Goal: Task Accomplishment & Management: Manage account settings

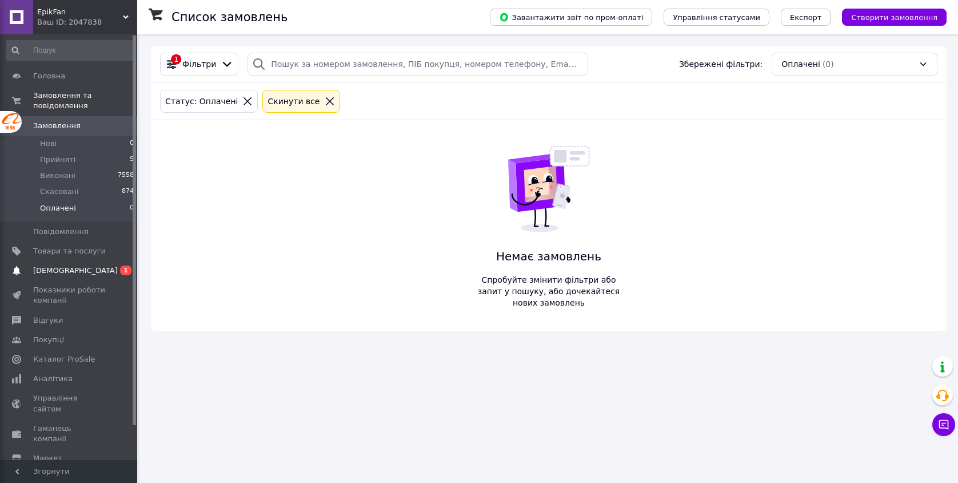
click at [81, 270] on span "[DEMOGRAPHIC_DATA]" at bounding box center [69, 270] width 73 height 10
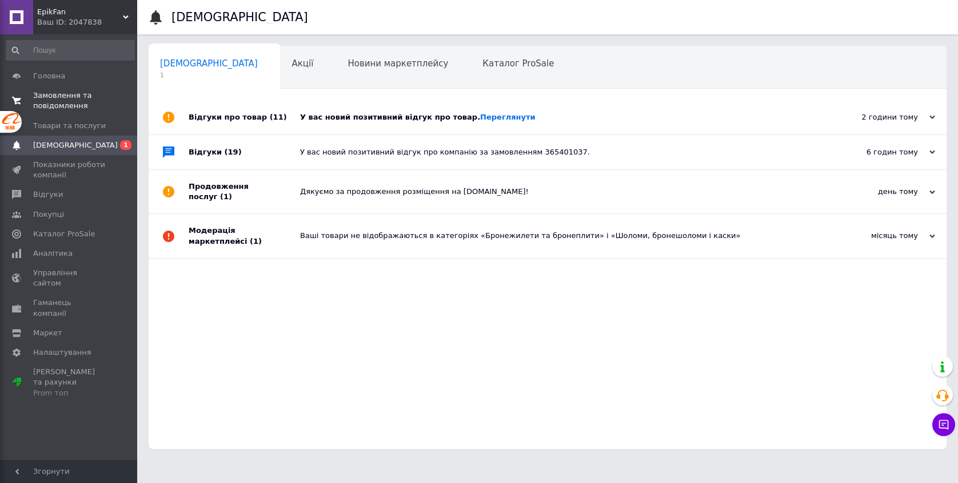
click at [85, 97] on span "Замовлення та повідомлення" at bounding box center [69, 100] width 73 height 21
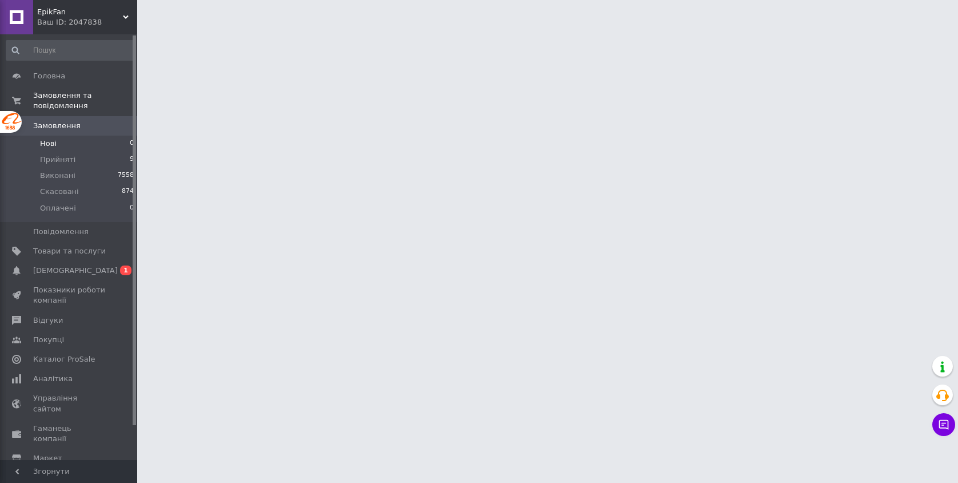
click at [107, 145] on li "Нові 0" at bounding box center [70, 143] width 141 height 16
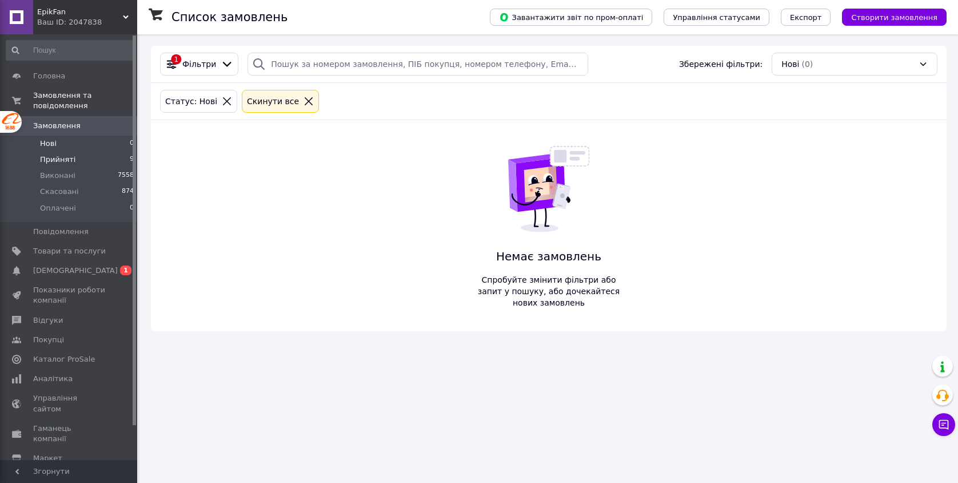
click at [111, 158] on li "Прийняті 9" at bounding box center [70, 160] width 141 height 16
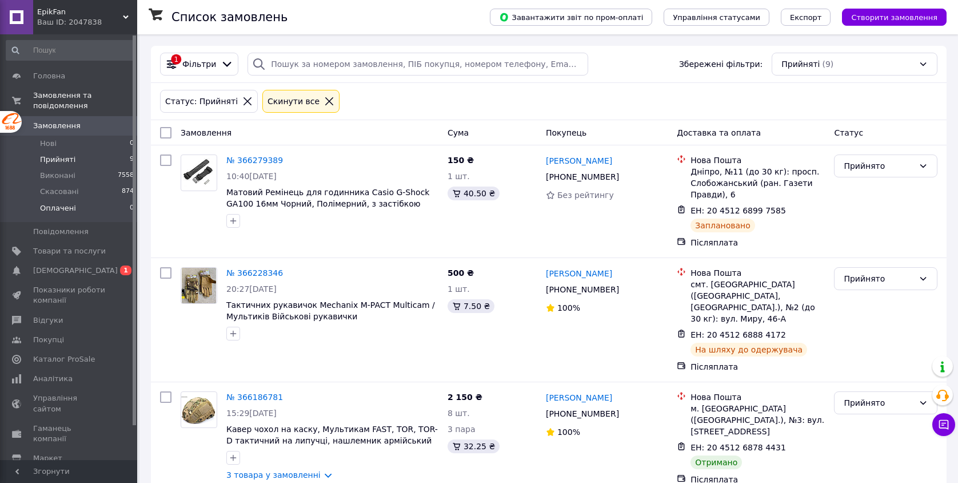
click at [110, 213] on li "Оплачені 0" at bounding box center [70, 211] width 141 height 22
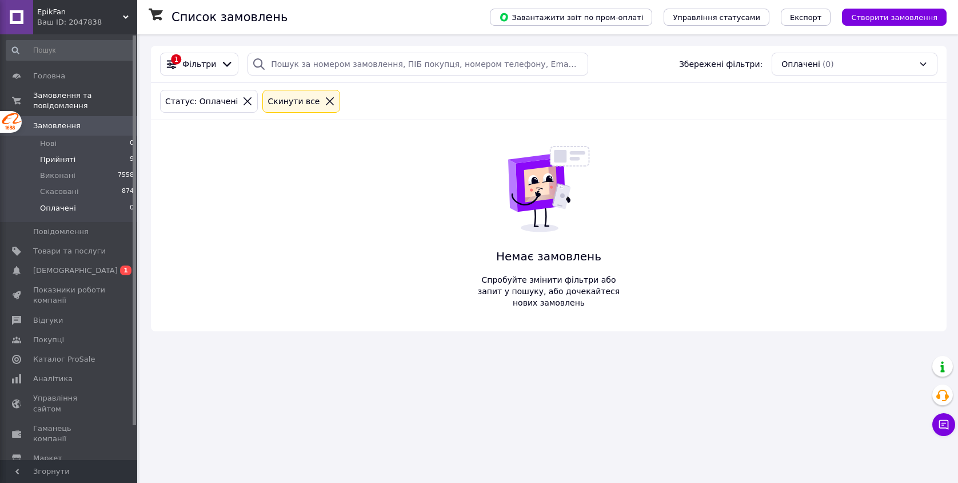
click at [124, 161] on li "Прийняті 9" at bounding box center [70, 160] width 141 height 16
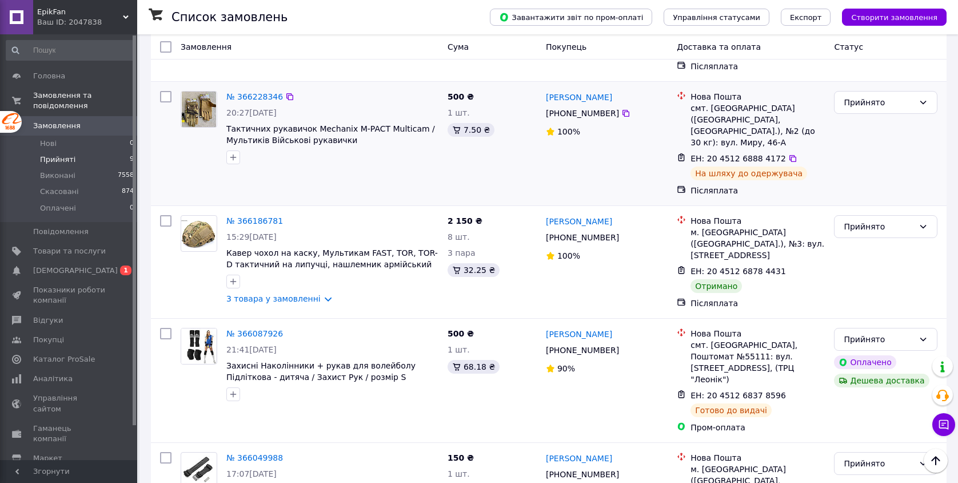
scroll to position [196, 0]
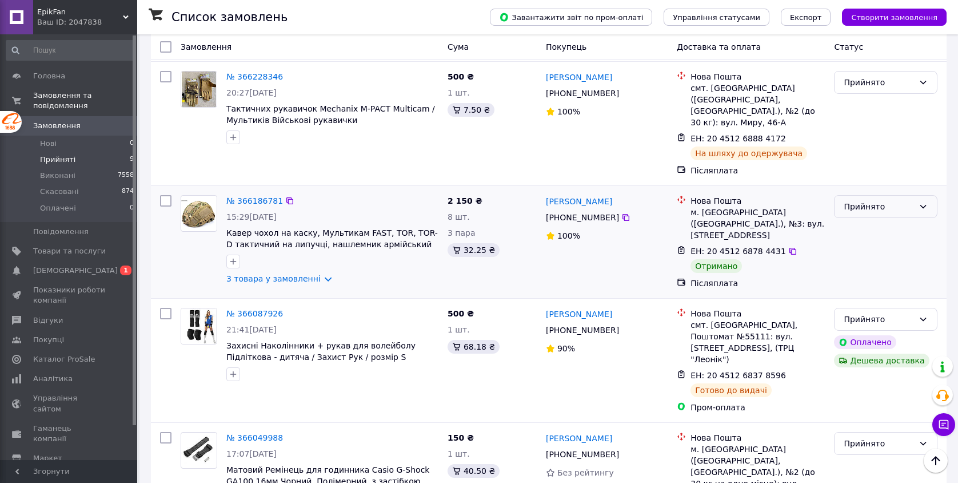
click at [930, 206] on div "Прийнято" at bounding box center [885, 206] width 103 height 23
click at [905, 226] on li "Виконано" at bounding box center [886, 231] width 102 height 21
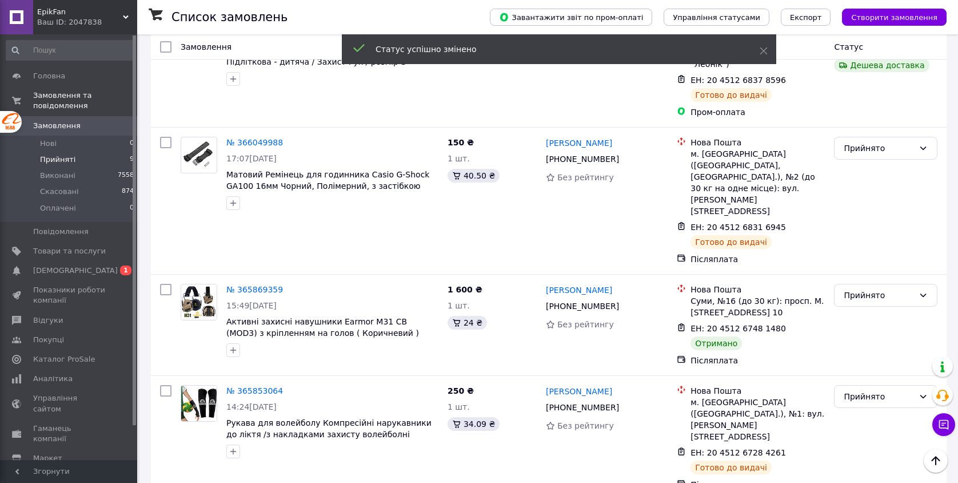
scroll to position [492, 0]
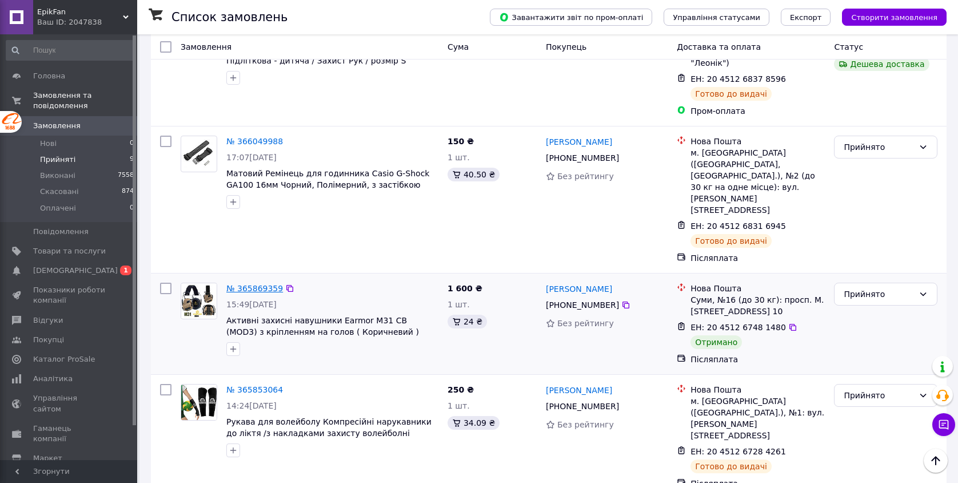
click at [270, 284] on link "№ 365869359" at bounding box center [254, 288] width 57 height 9
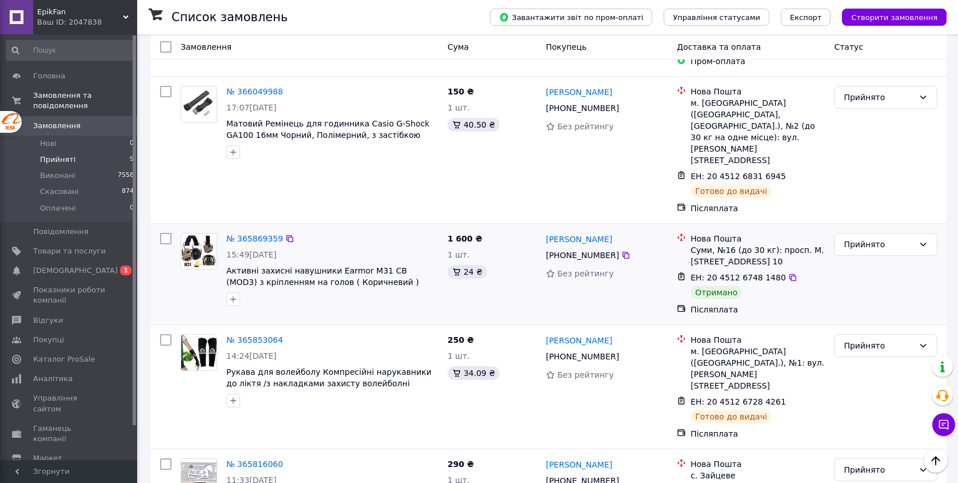
scroll to position [552, 0]
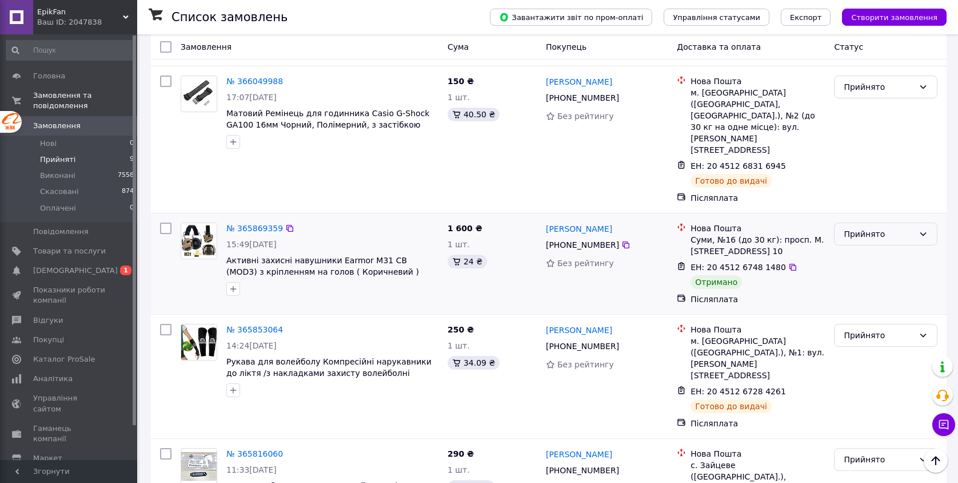
click at [924, 229] on icon at bounding box center [923, 233] width 9 height 9
click at [873, 210] on li "Виконано" at bounding box center [886, 208] width 102 height 21
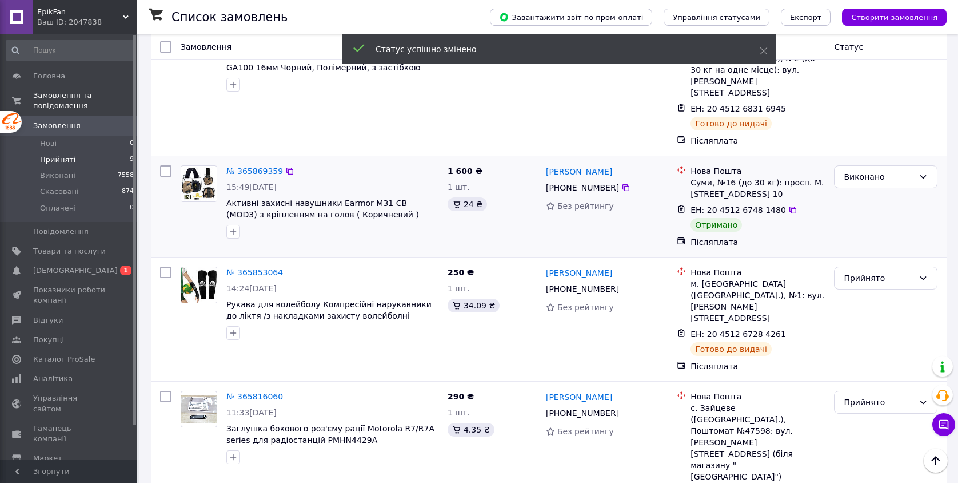
scroll to position [663, 0]
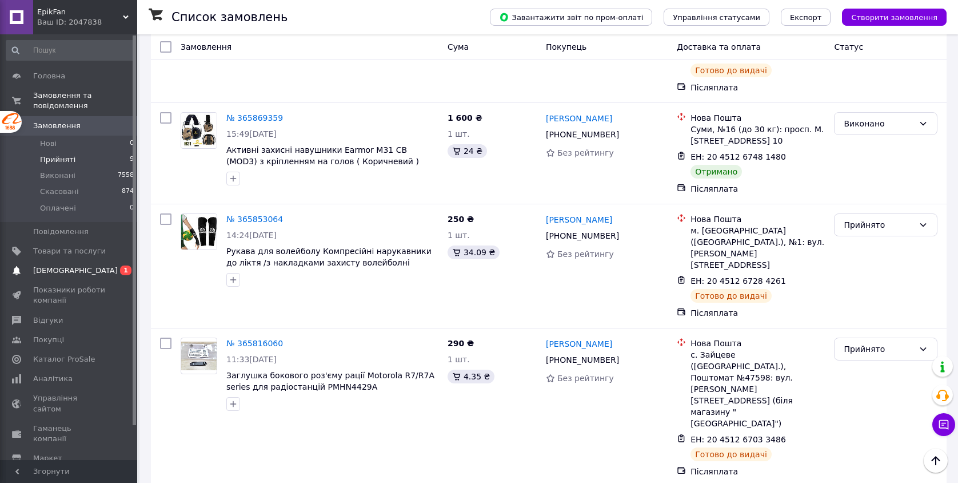
click at [99, 271] on span "[DEMOGRAPHIC_DATA]" at bounding box center [69, 270] width 73 height 10
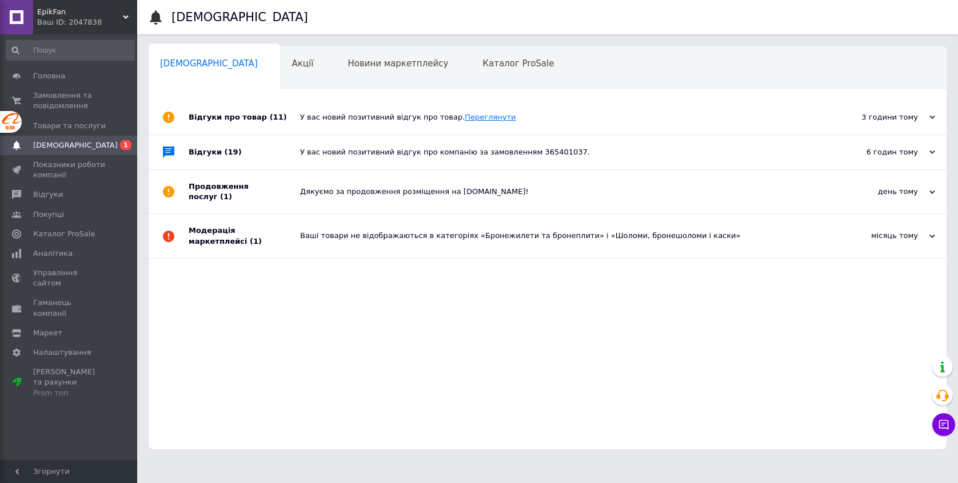
click at [480, 116] on link "Переглянути" at bounding box center [490, 117] width 51 height 9
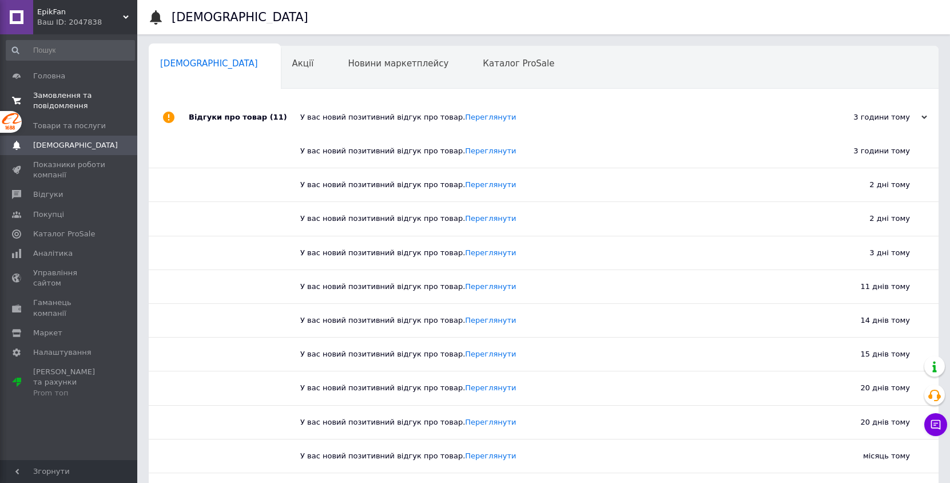
click at [82, 93] on span "Замовлення та повідомлення" at bounding box center [69, 100] width 73 height 21
